Goal: Check status

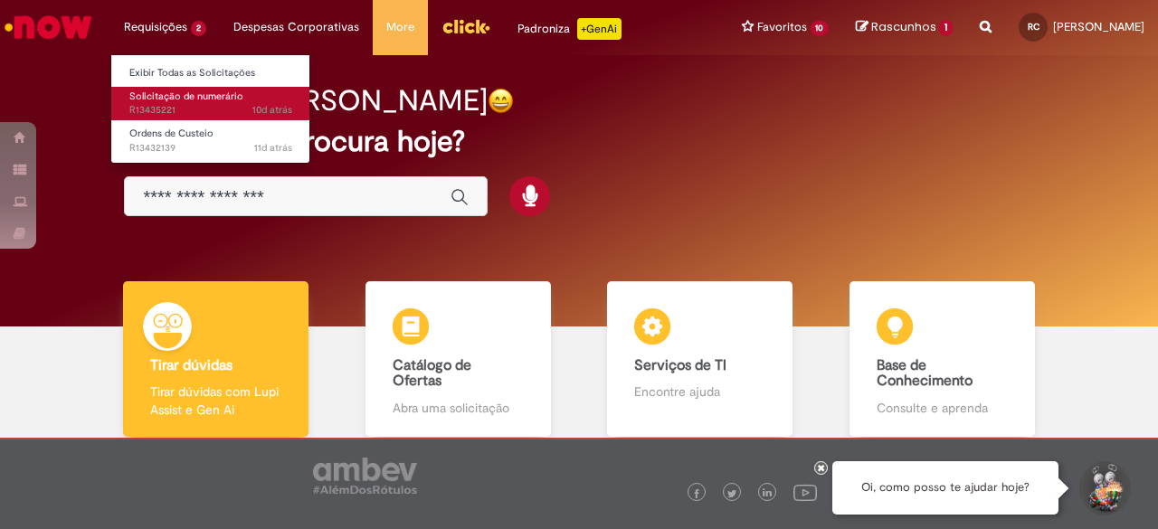
click at [176, 96] on span "Solicitação de numerário" at bounding box center [186, 97] width 114 height 14
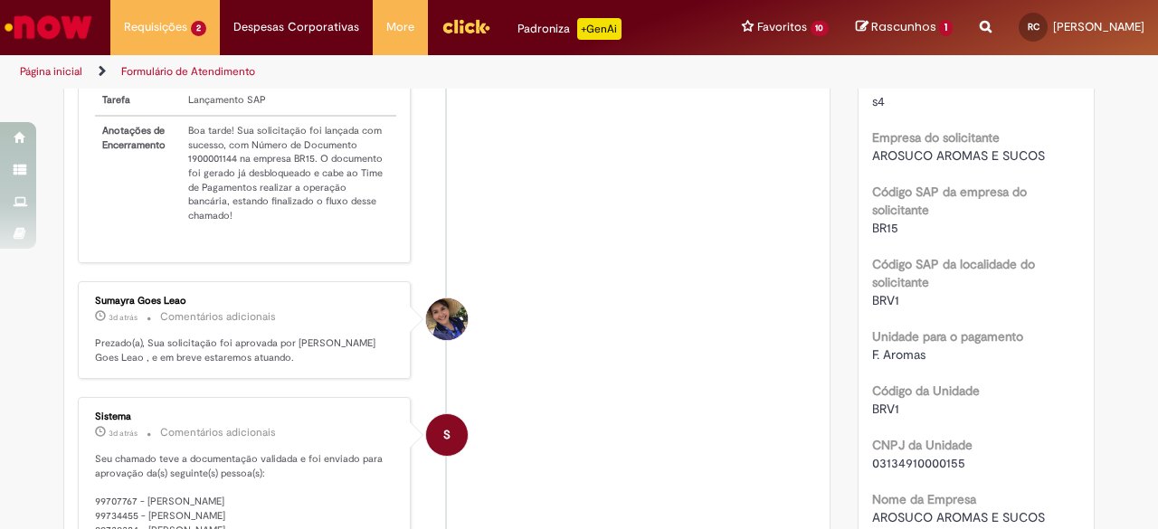
scroll to position [284, 0]
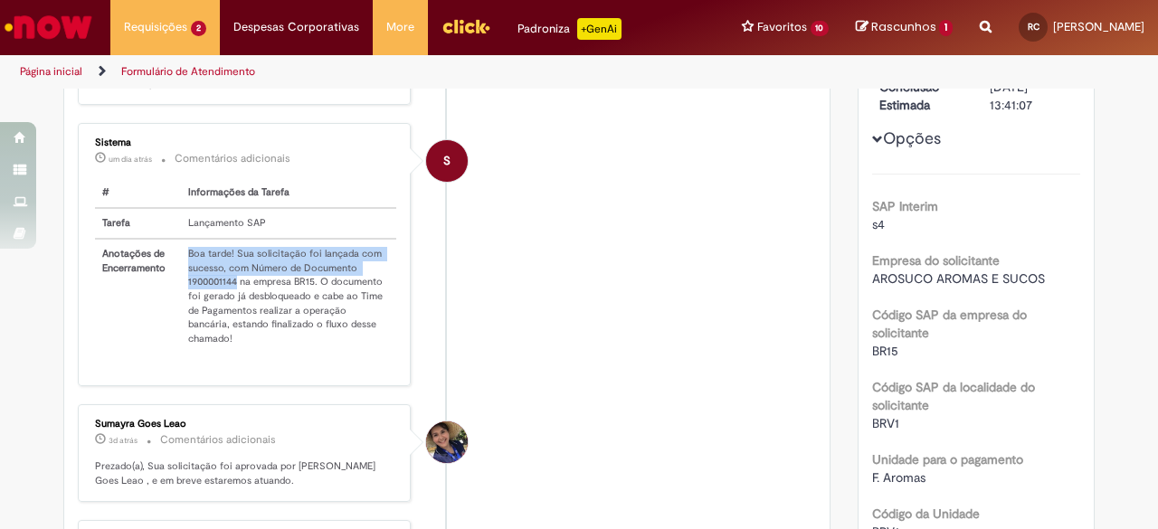
drag, startPoint x: 230, startPoint y: 290, endPoint x: 154, endPoint y: 294, distance: 76.1
click at [154, 294] on tr "Anotações de Encerramento Boa tarde! Sua solicitação foi lançada com sucesso, c…" at bounding box center [245, 296] width 301 height 115
click at [209, 297] on td "Boa tarde! Sua solicitação foi lançada com sucesso, com Número de Documento 190…" at bounding box center [288, 296] width 215 height 115
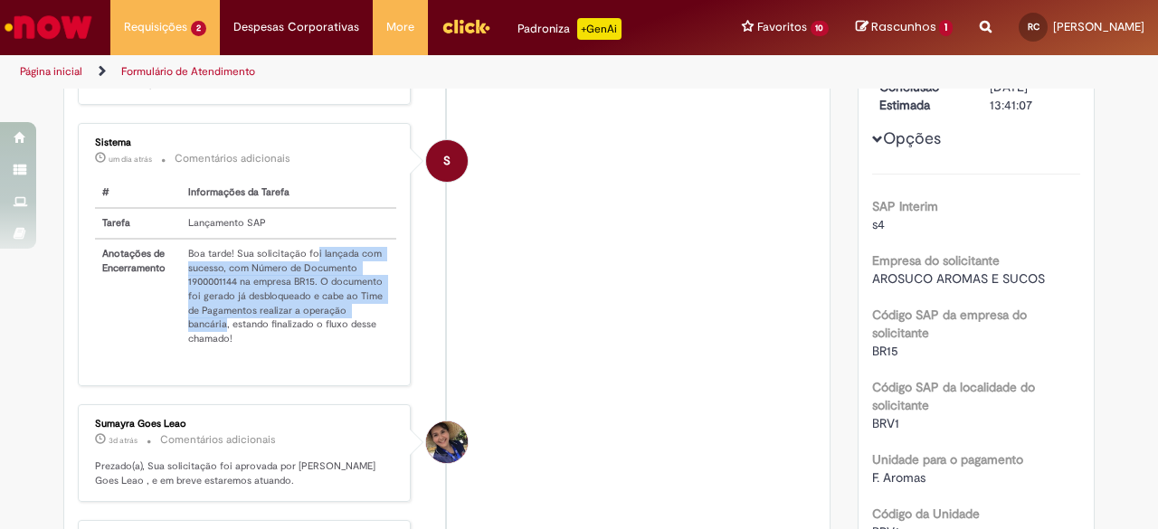
drag, startPoint x: 307, startPoint y: 261, endPoint x: 373, endPoint y: 320, distance: 89.0
click at [373, 320] on td "Boa tarde! Sua solicitação foi lançada com sucesso, com Número de Documento 190…" at bounding box center [288, 296] width 215 height 115
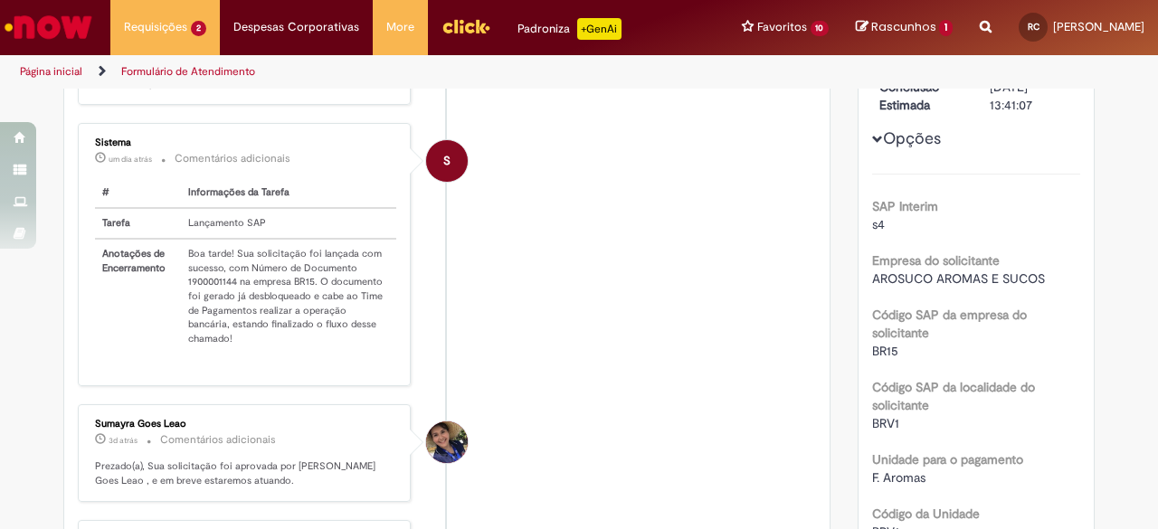
click at [297, 261] on td "Boa tarde! Sua solicitação foi lançada com sucesso, com Número de Documento 190…" at bounding box center [288, 296] width 215 height 115
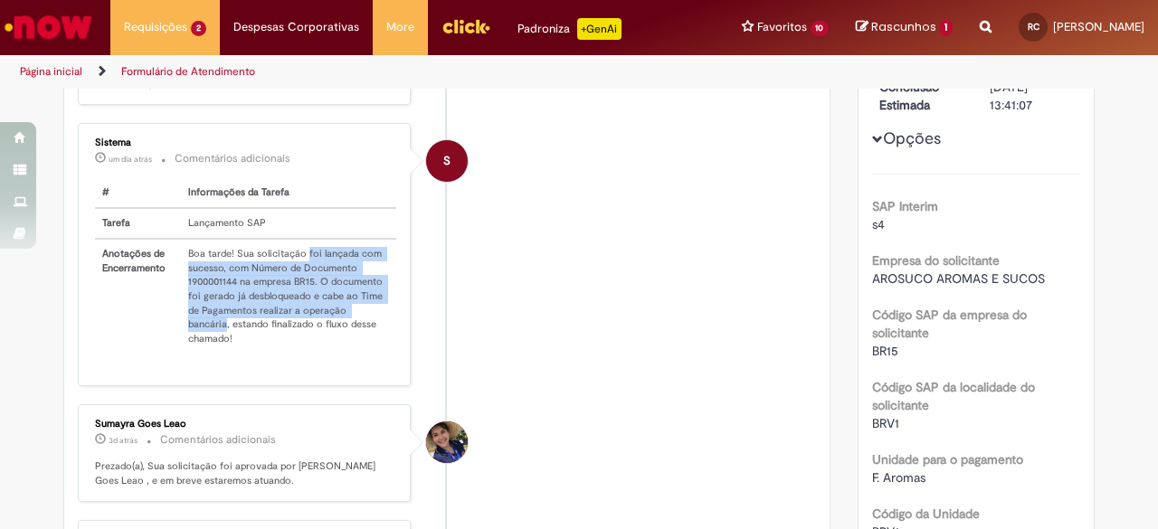
drag, startPoint x: 297, startPoint y: 261, endPoint x: 369, endPoint y: 318, distance: 91.6
click at [369, 318] on td "Boa tarde! Sua solicitação foi lançada com sucesso, com Número de Documento 190…" at bounding box center [288, 296] width 215 height 115
copy td "foi lançada com sucesso, com Número de Documento 1900001144 na empresa BR15. O …"
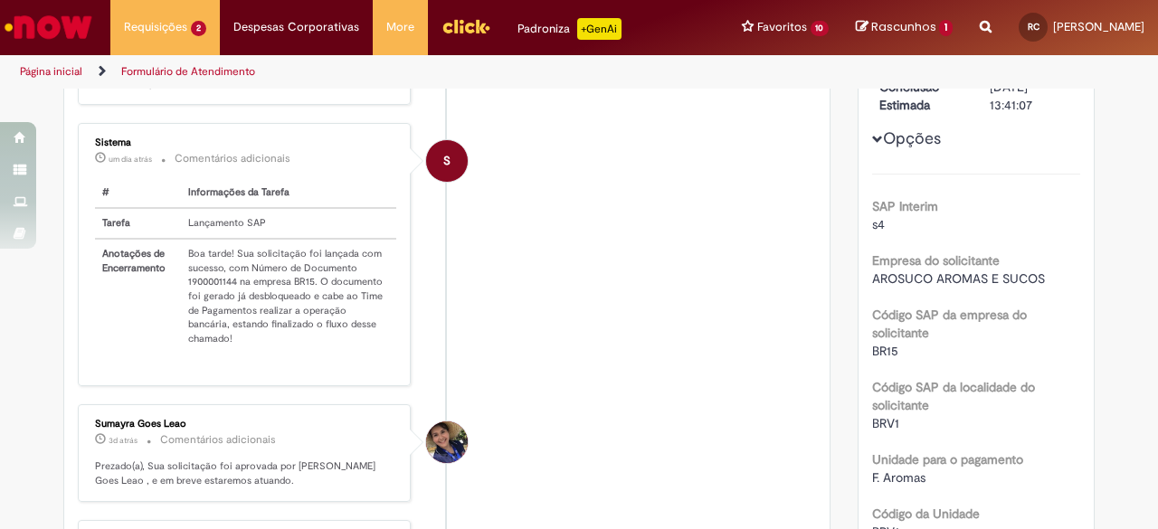
click at [534, 339] on li "S Sistema um dia atrás um dia atrás Comentários adicionais # Informações da Tar…" at bounding box center [447, 254] width 738 height 262
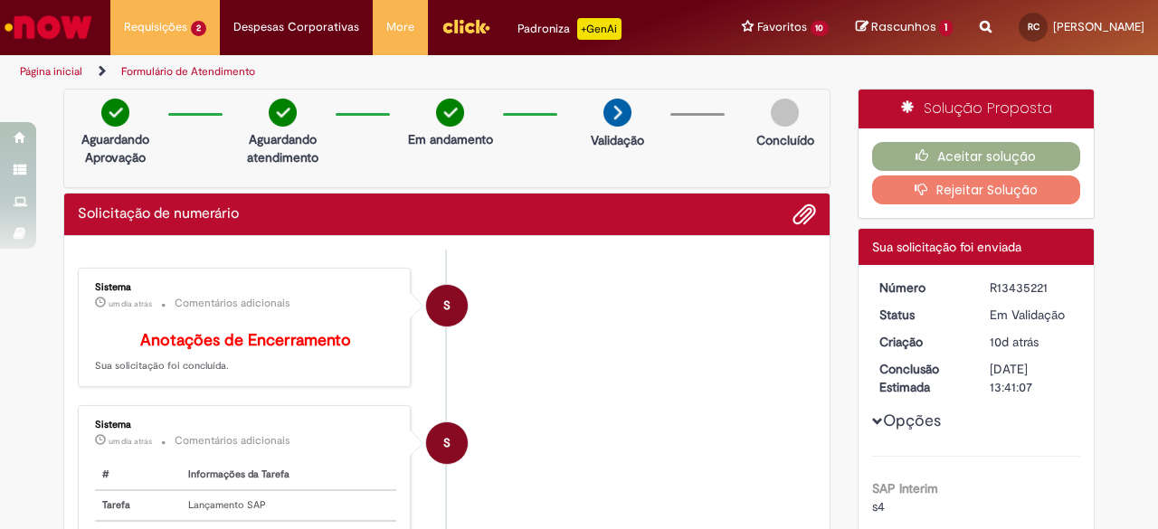
scroll to position [0, 0]
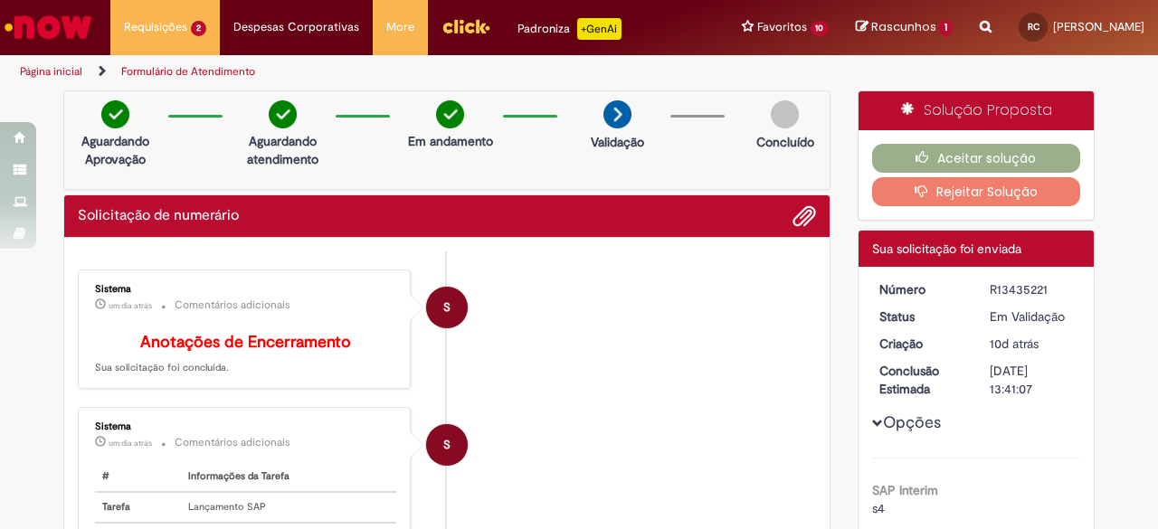
drag, startPoint x: 985, startPoint y: 288, endPoint x: 1037, endPoint y: 288, distance: 51.6
click at [1037, 288] on div "R13435221" at bounding box center [1032, 289] width 84 height 18
copy div "R13435221"
